Goal: Task Accomplishment & Management: Use online tool/utility

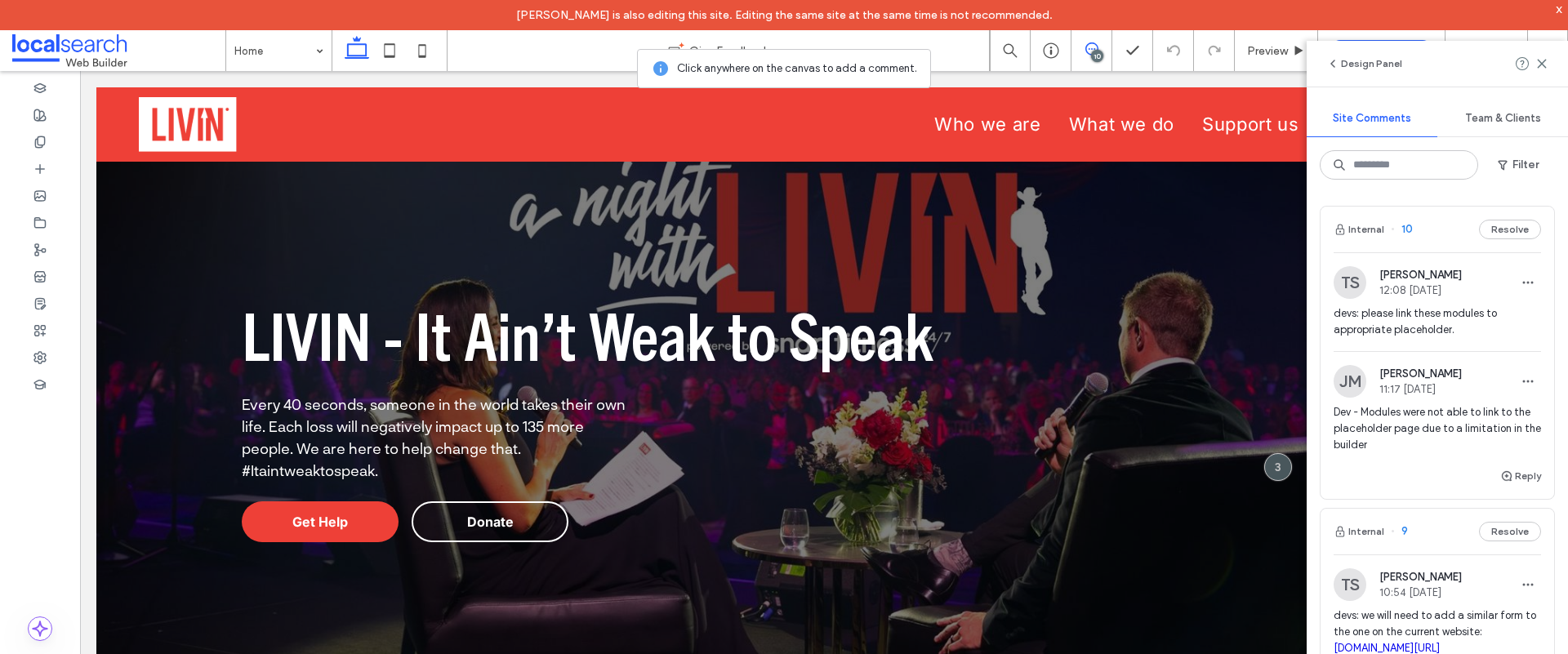
click at [1442, 302] on div "TS [PERSON_NAME] 12:08 [DATE] devs: please link these modules to appropriate pl…" at bounding box center [1437, 309] width 207 height 85
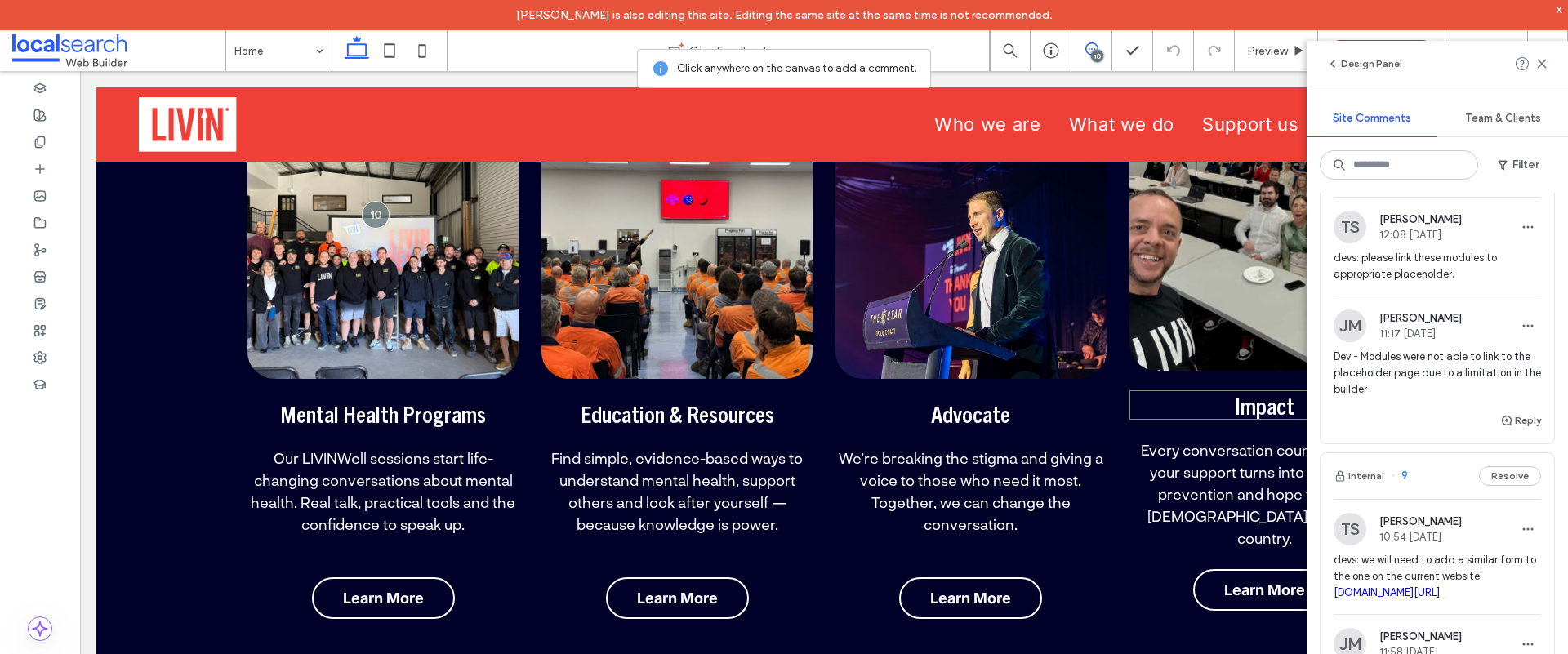
scroll to position [782, 0]
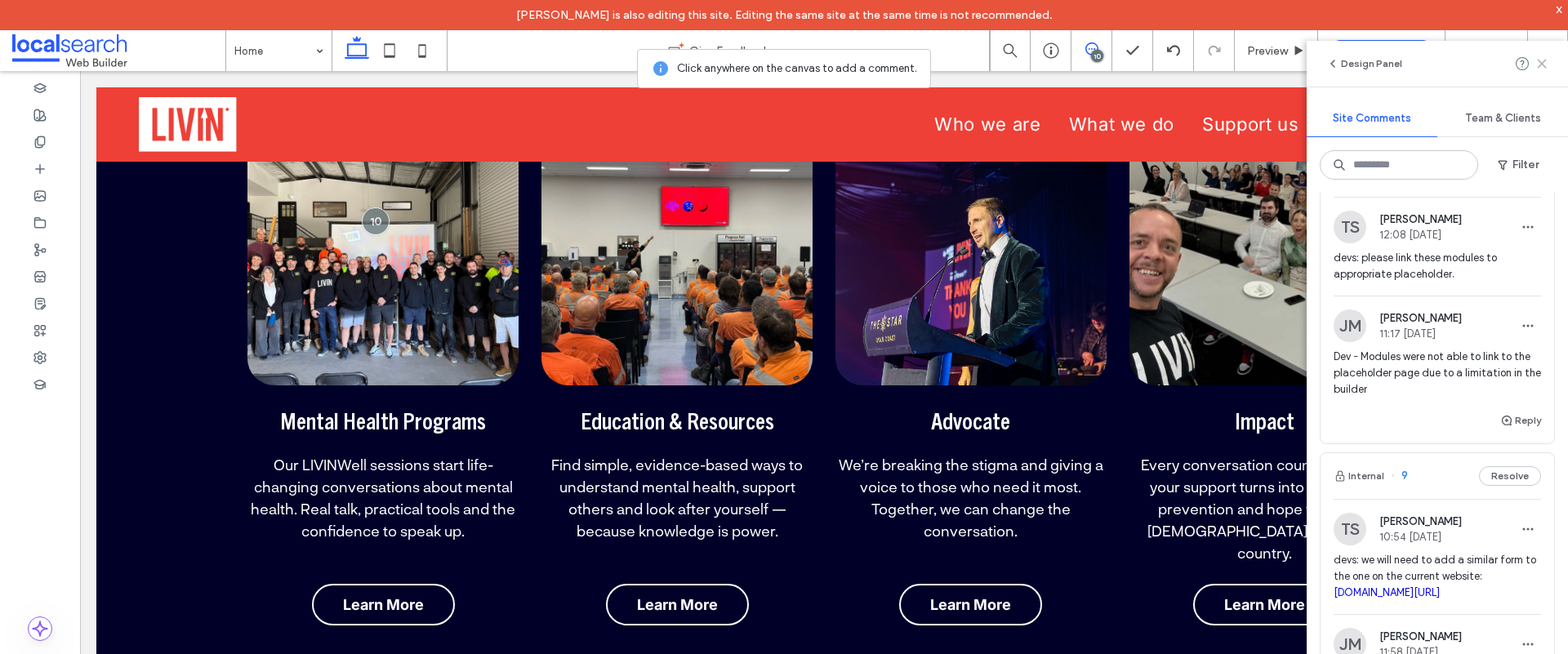
click at [1543, 62] on use at bounding box center [1541, 63] width 7 height 7
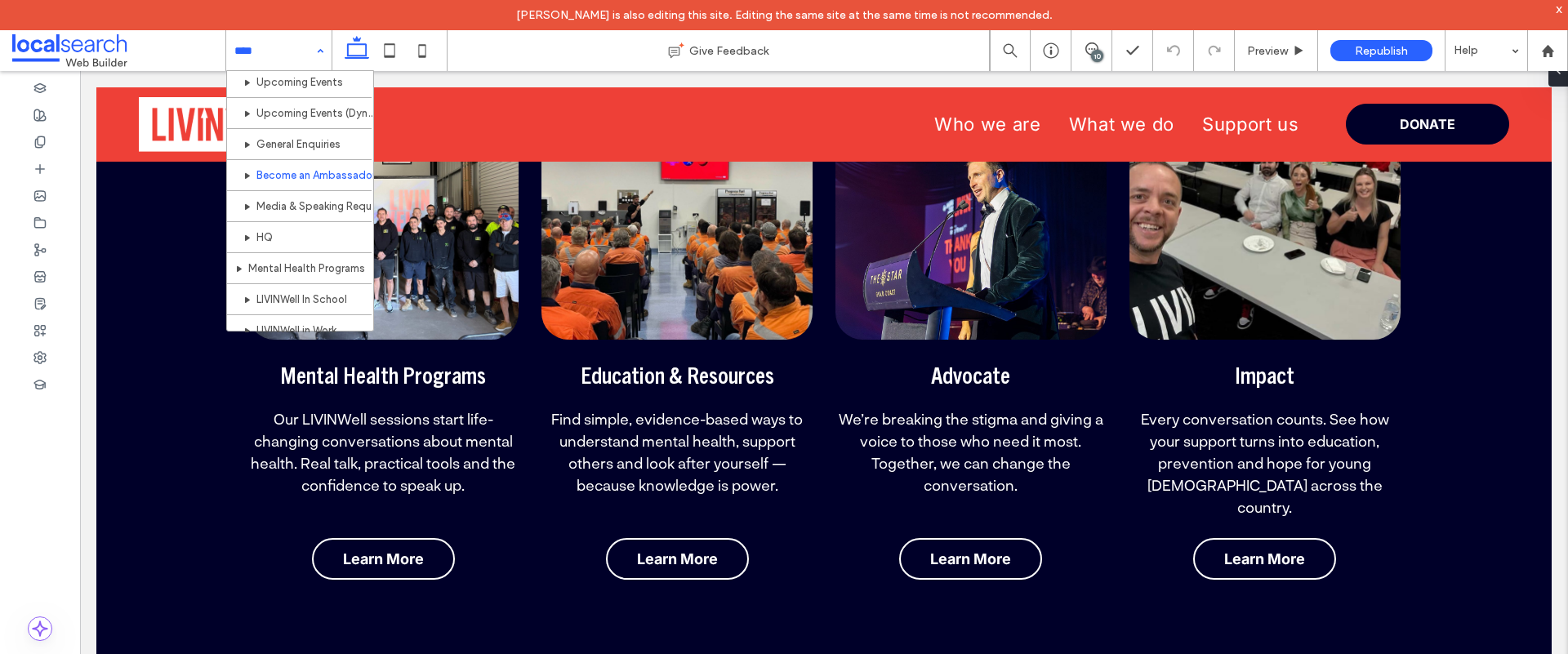
scroll to position [232, 0]
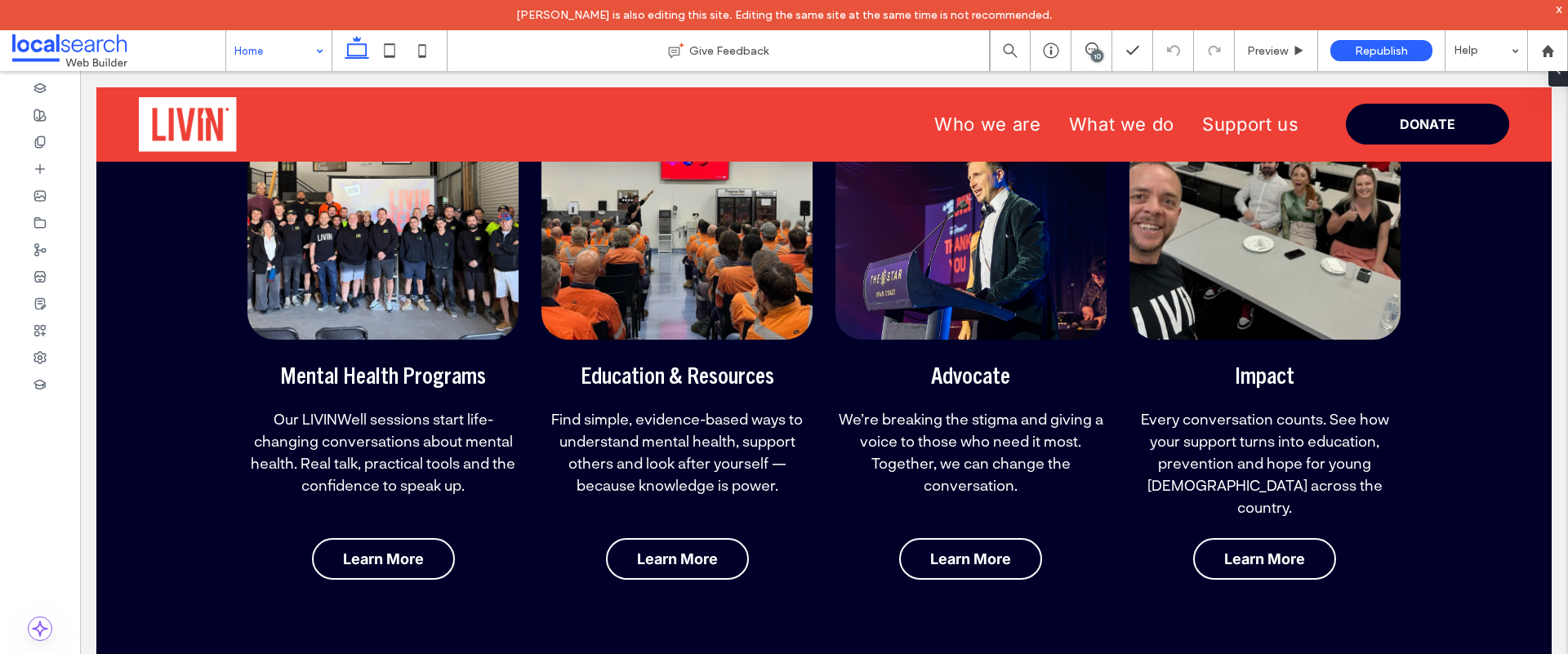
click at [1095, 52] on div "10" at bounding box center [1097, 56] width 12 height 12
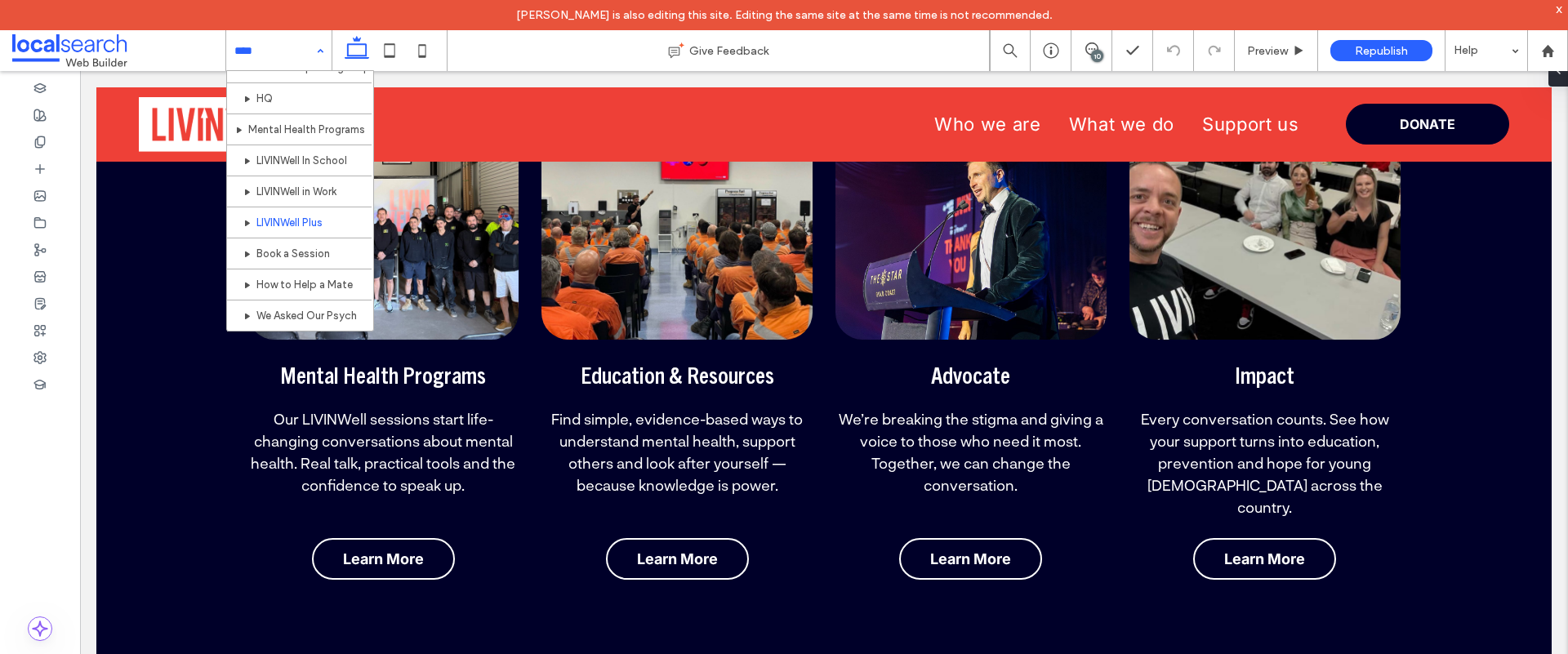
scroll to position [340, 0]
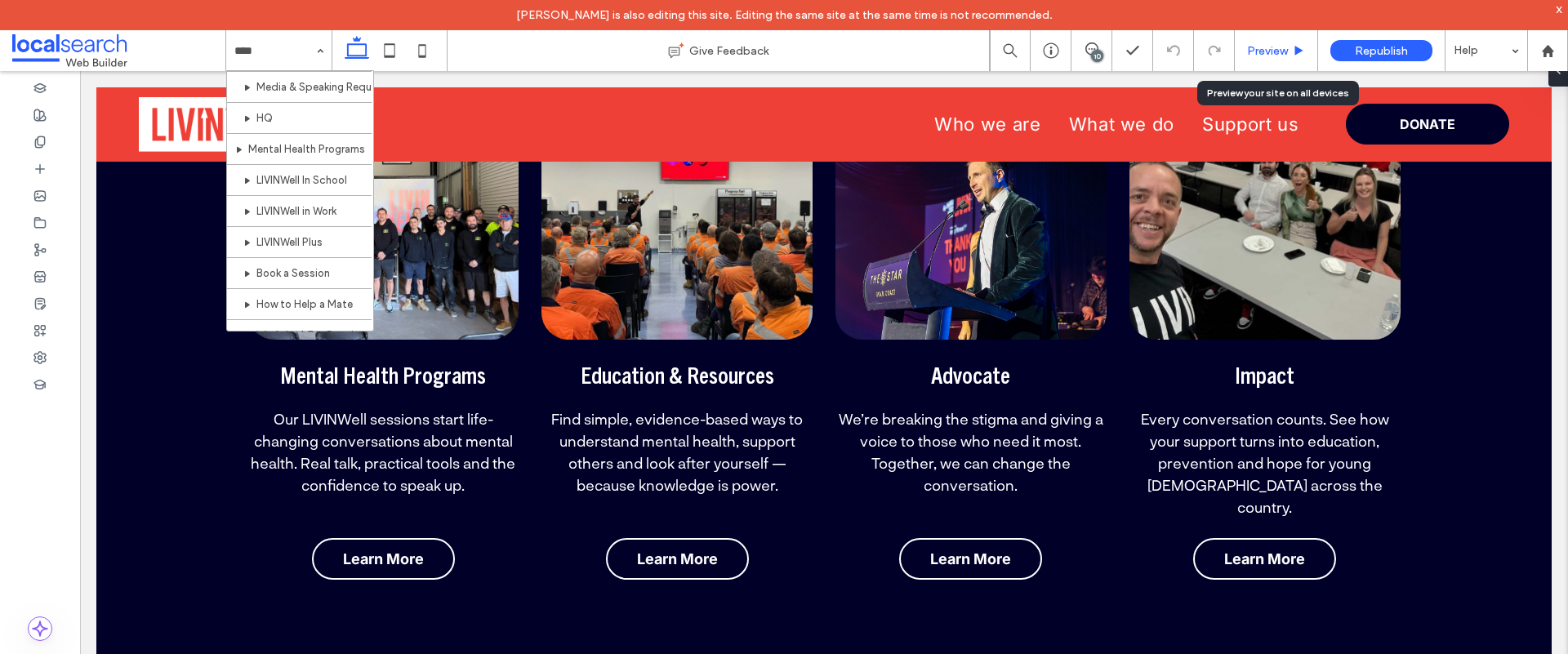
click at [1254, 52] on span "Preview" at bounding box center [1268, 52] width 41 height 14
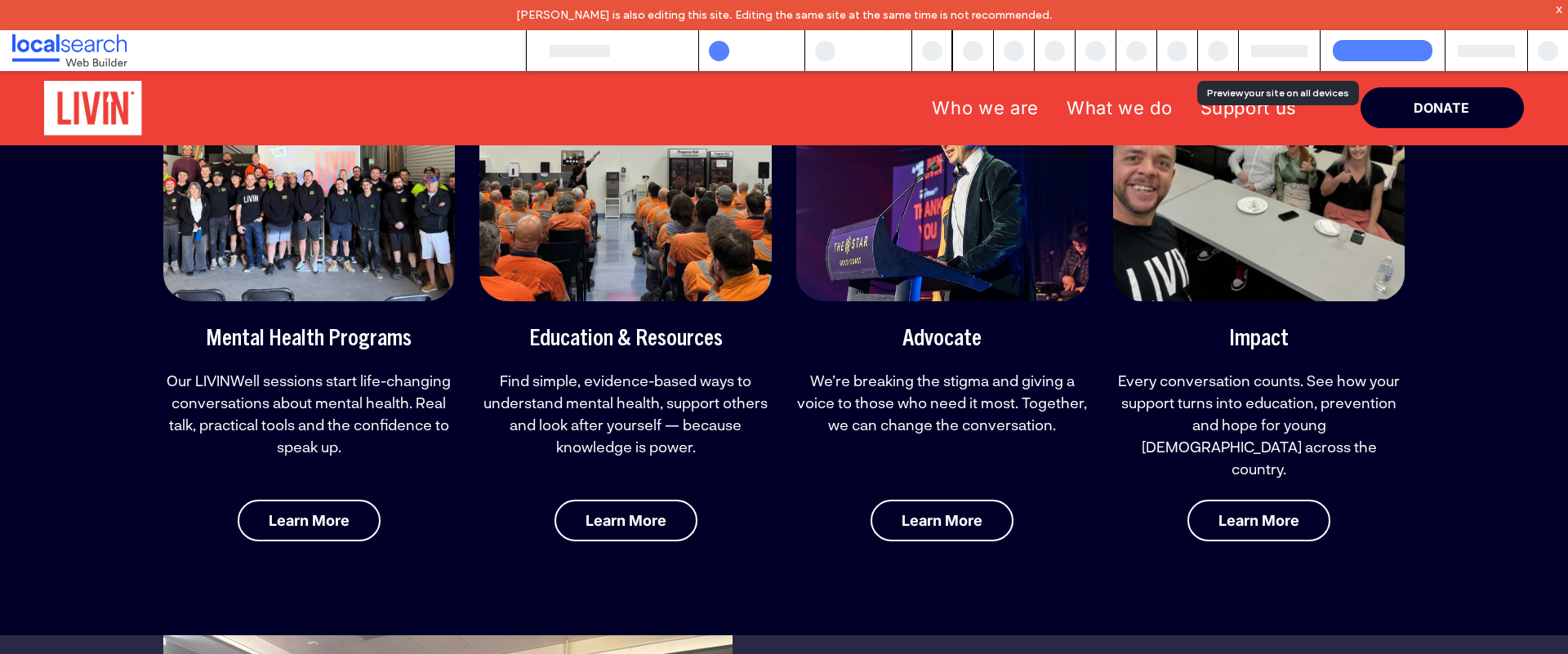
scroll to position [789, 0]
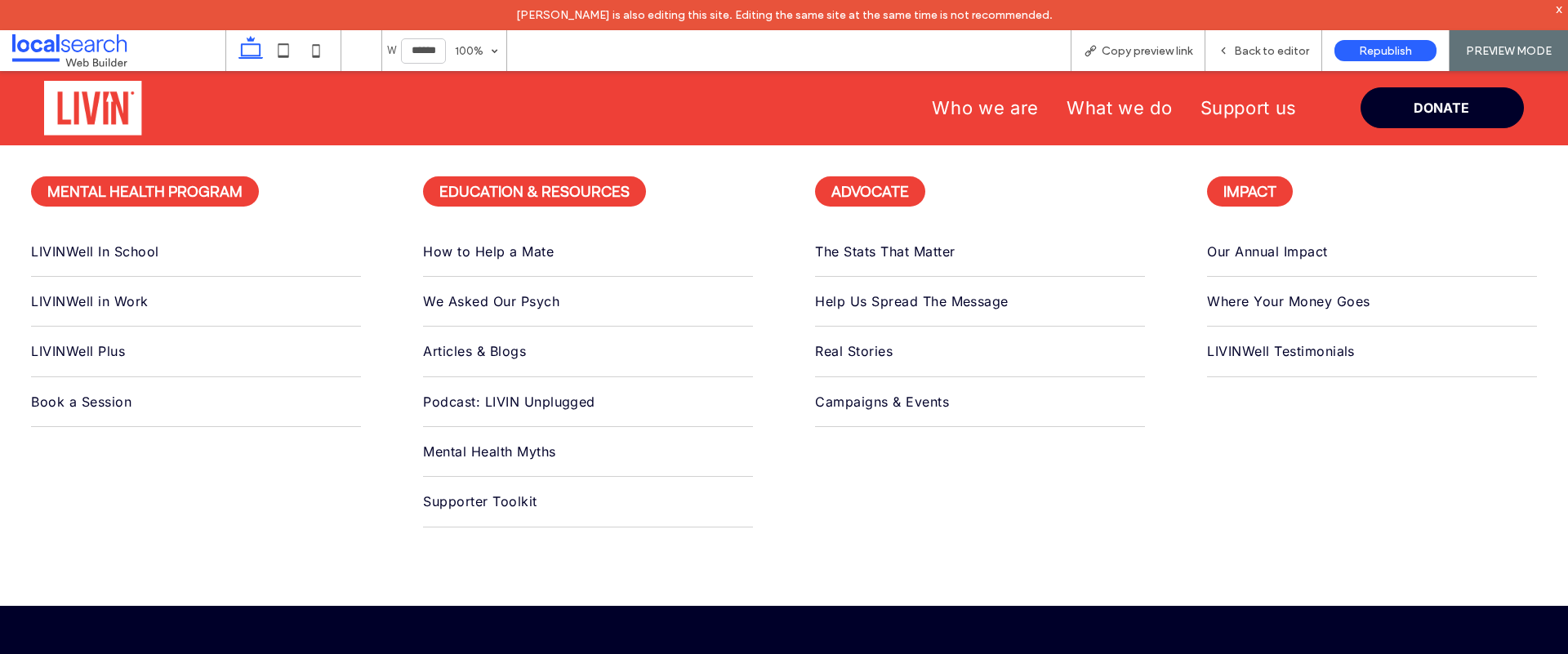
click at [1244, 196] on strong "impact" at bounding box center [1250, 191] width 53 height 18
click at [1262, 187] on strong "impact" at bounding box center [1250, 191] width 53 height 18
click at [1248, 187] on strong "impact" at bounding box center [1250, 191] width 53 height 18
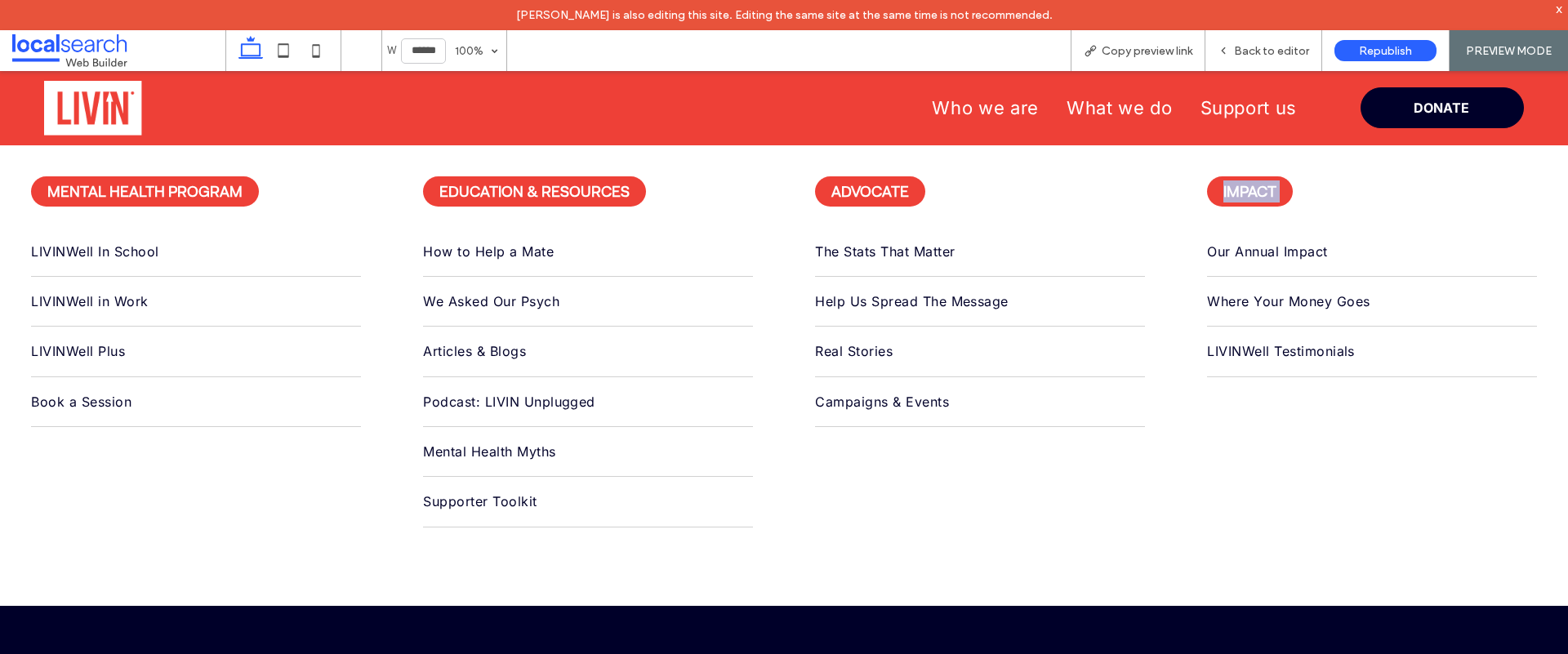
click at [1371, 197] on div "impact Our Annual Impact Where Your Money Goes LIVINWell Testimonials" at bounding box center [1372, 376] width 392 height 460
click at [1242, 195] on strong "impact" at bounding box center [1250, 191] width 53 height 18
click at [1295, 186] on div "impact Our Annual Impact Where Your Money Goes LIVINWell Testimonials" at bounding box center [1372, 376] width 392 height 460
